Goal: Find specific page/section: Find specific page/section

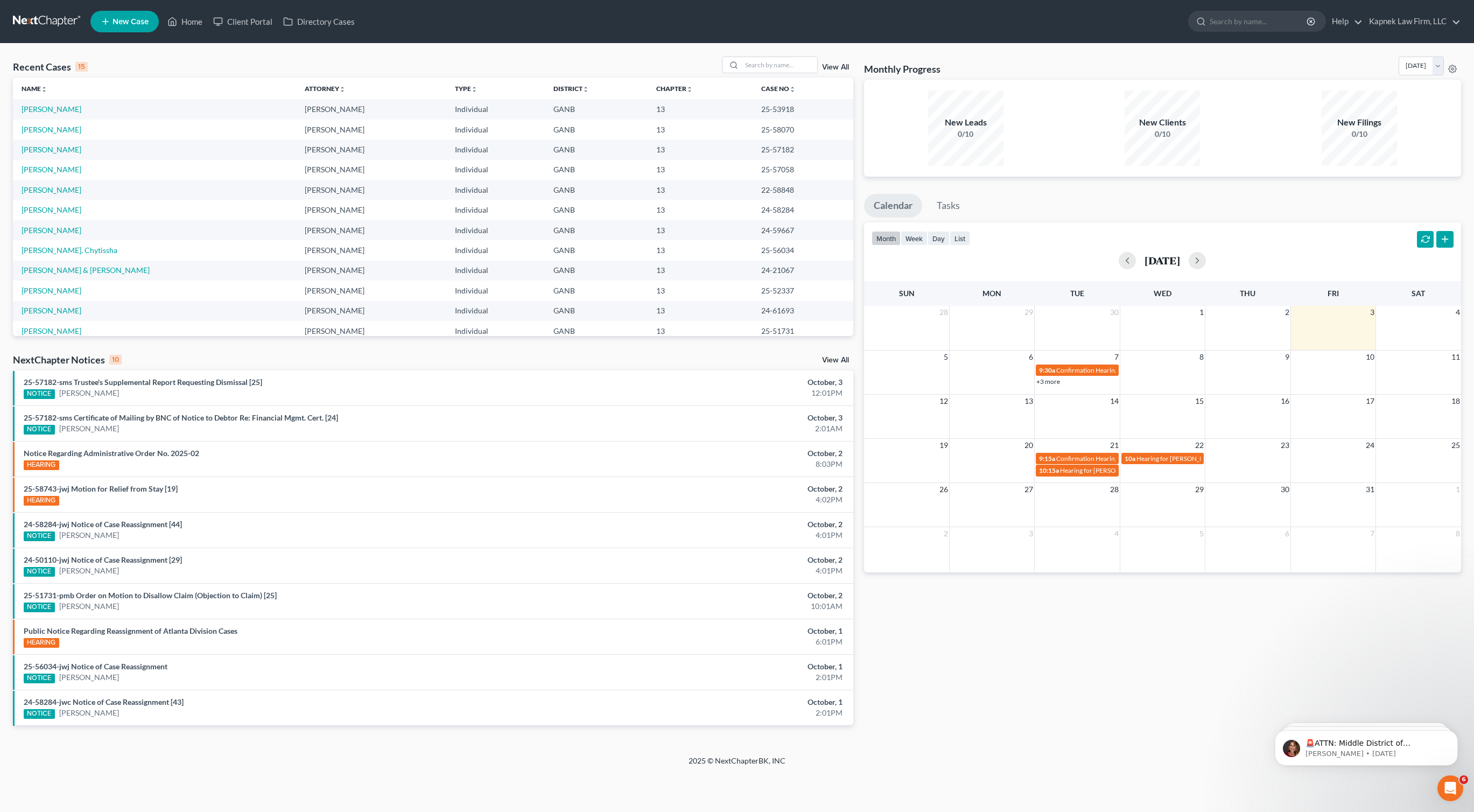
click at [1040, 384] on link "+3 more" at bounding box center [1048, 382] width 23 height 8
click at [51, 150] on link "[PERSON_NAME]" at bounding box center [51, 149] width 60 height 9
click at [49, 169] on link "[PERSON_NAME]" at bounding box center [51, 169] width 60 height 9
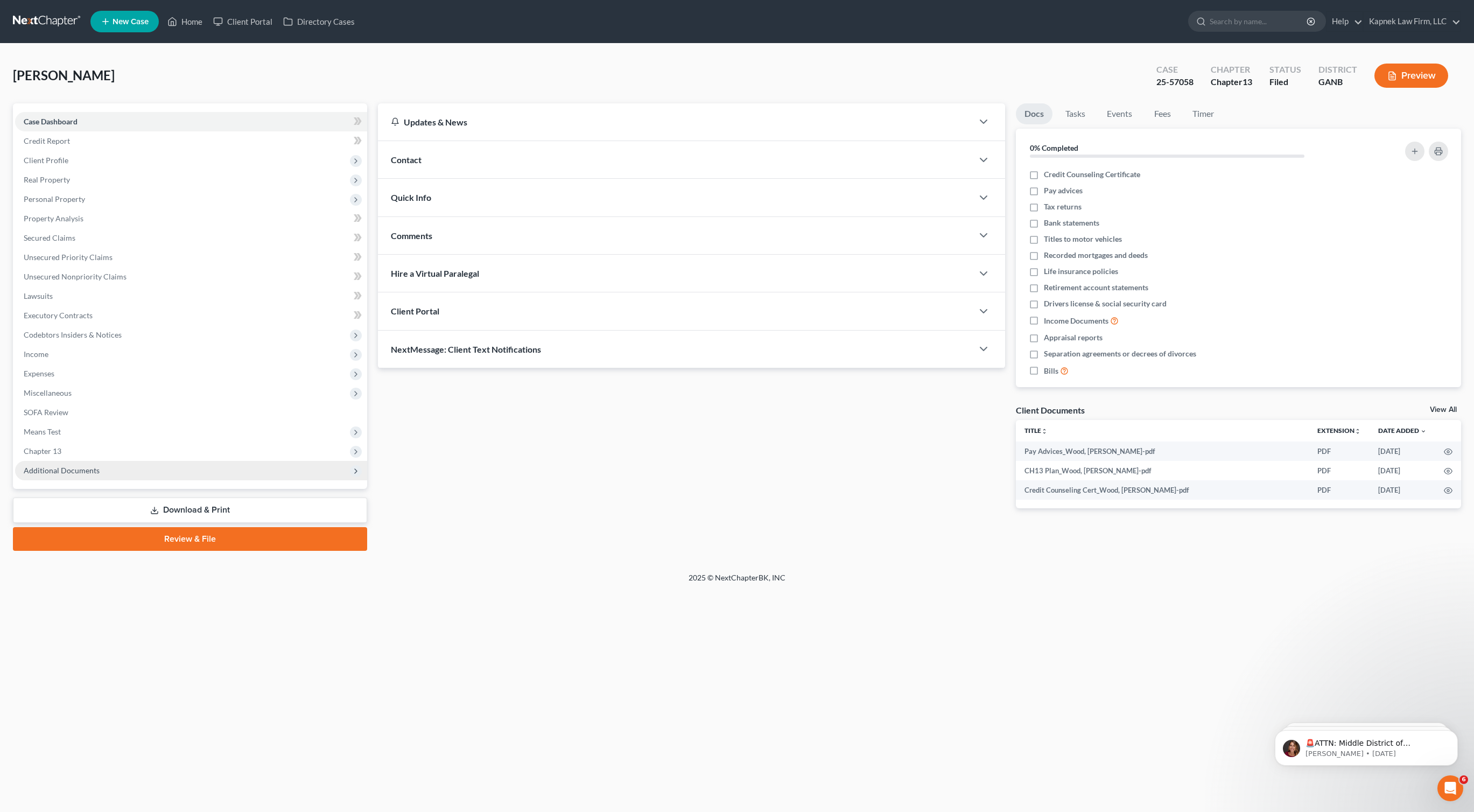
click at [128, 472] on span "Additional Documents" at bounding box center [191, 470] width 352 height 19
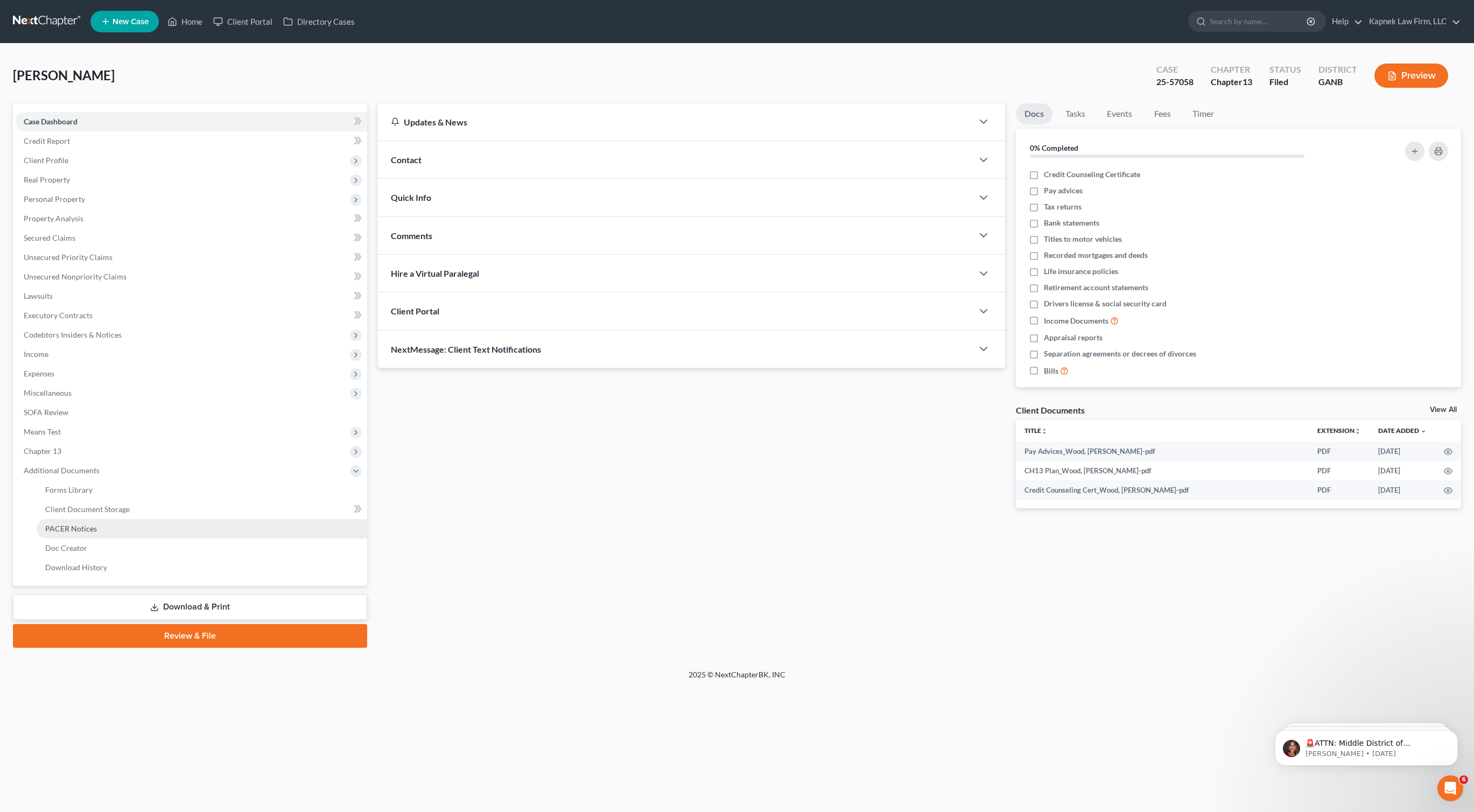
click at [108, 533] on link "PACER Notices" at bounding box center [202, 529] width 331 height 19
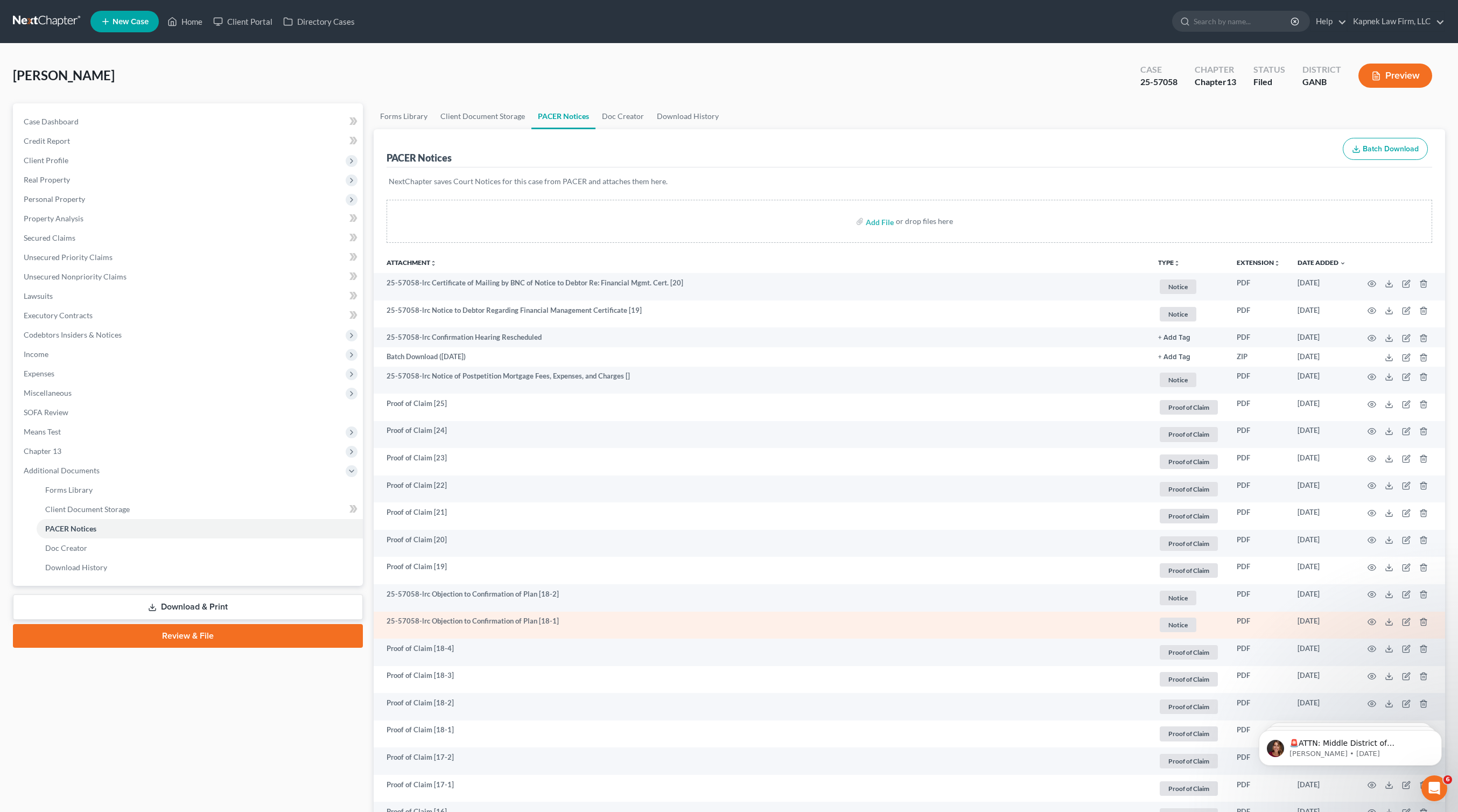
click at [1364, 621] on td at bounding box center [1400, 625] width 90 height 27
click at [1370, 621] on circle "button" at bounding box center [1372, 622] width 2 height 2
